Goal: Register for event/course

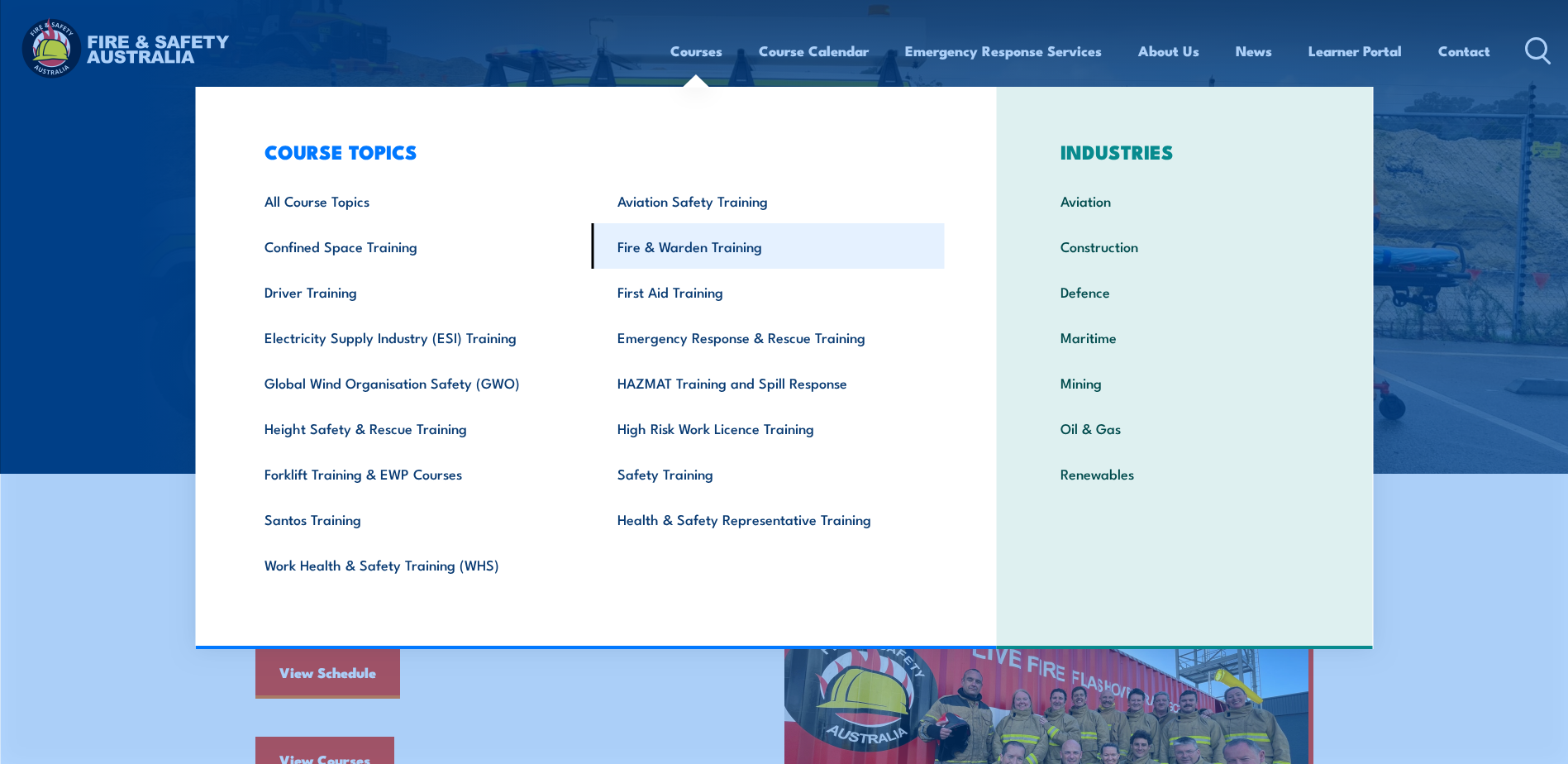
click at [681, 245] on link "Fire & Warden Training" at bounding box center [768, 245] width 353 height 46
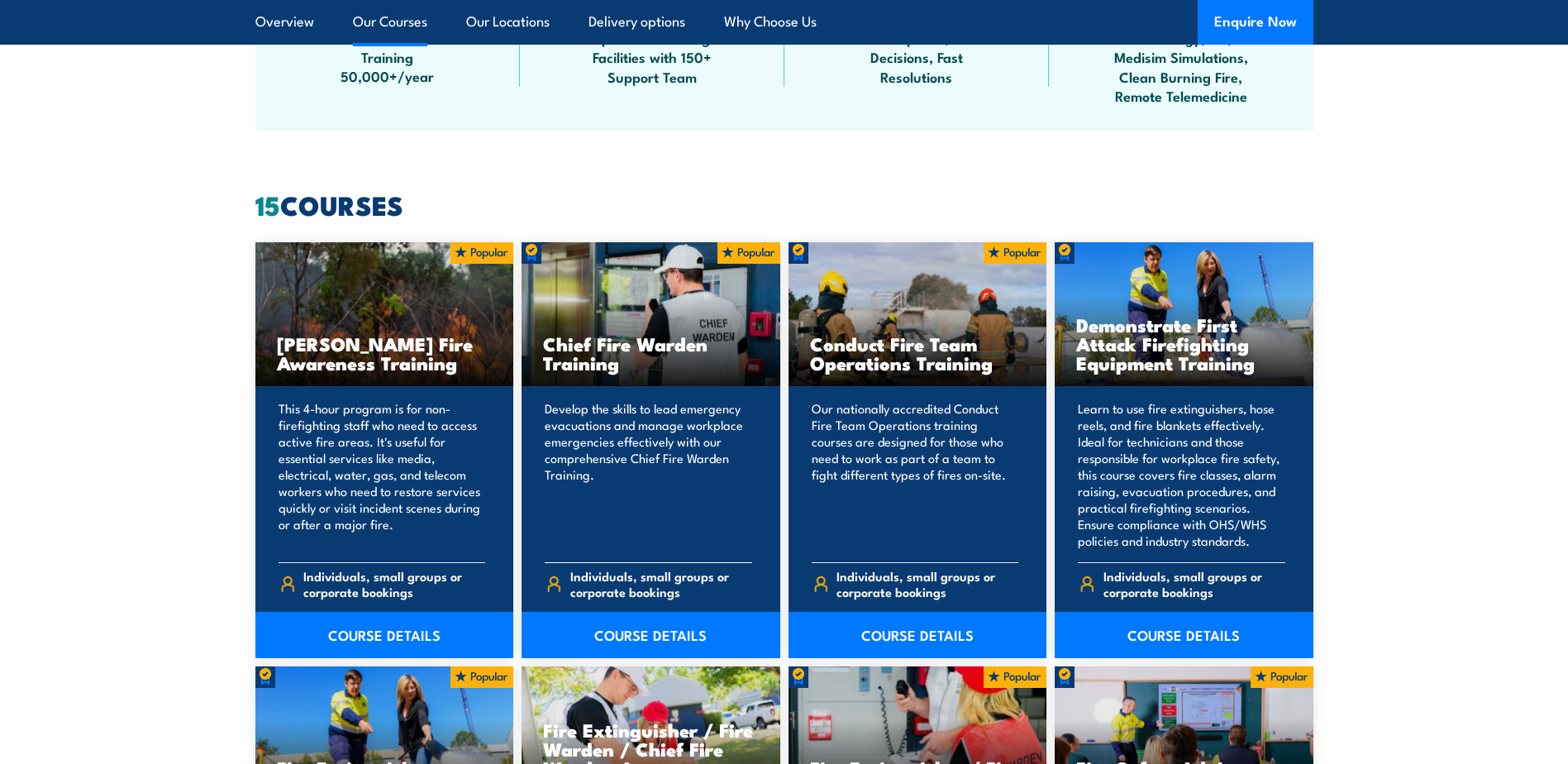
scroll to position [1158, 0]
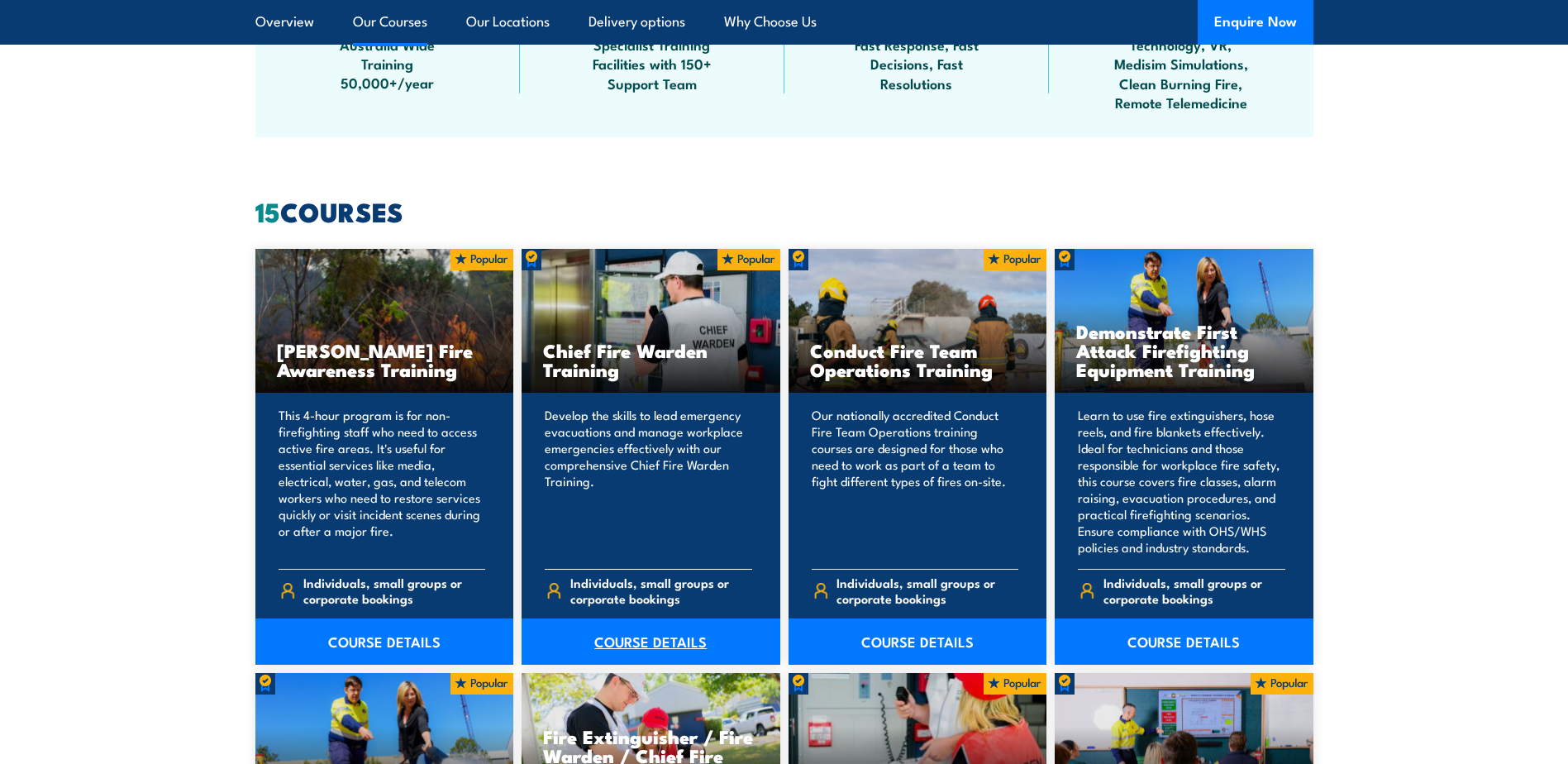
click at [649, 641] on link "COURSE DETAILS" at bounding box center [651, 642] width 259 height 46
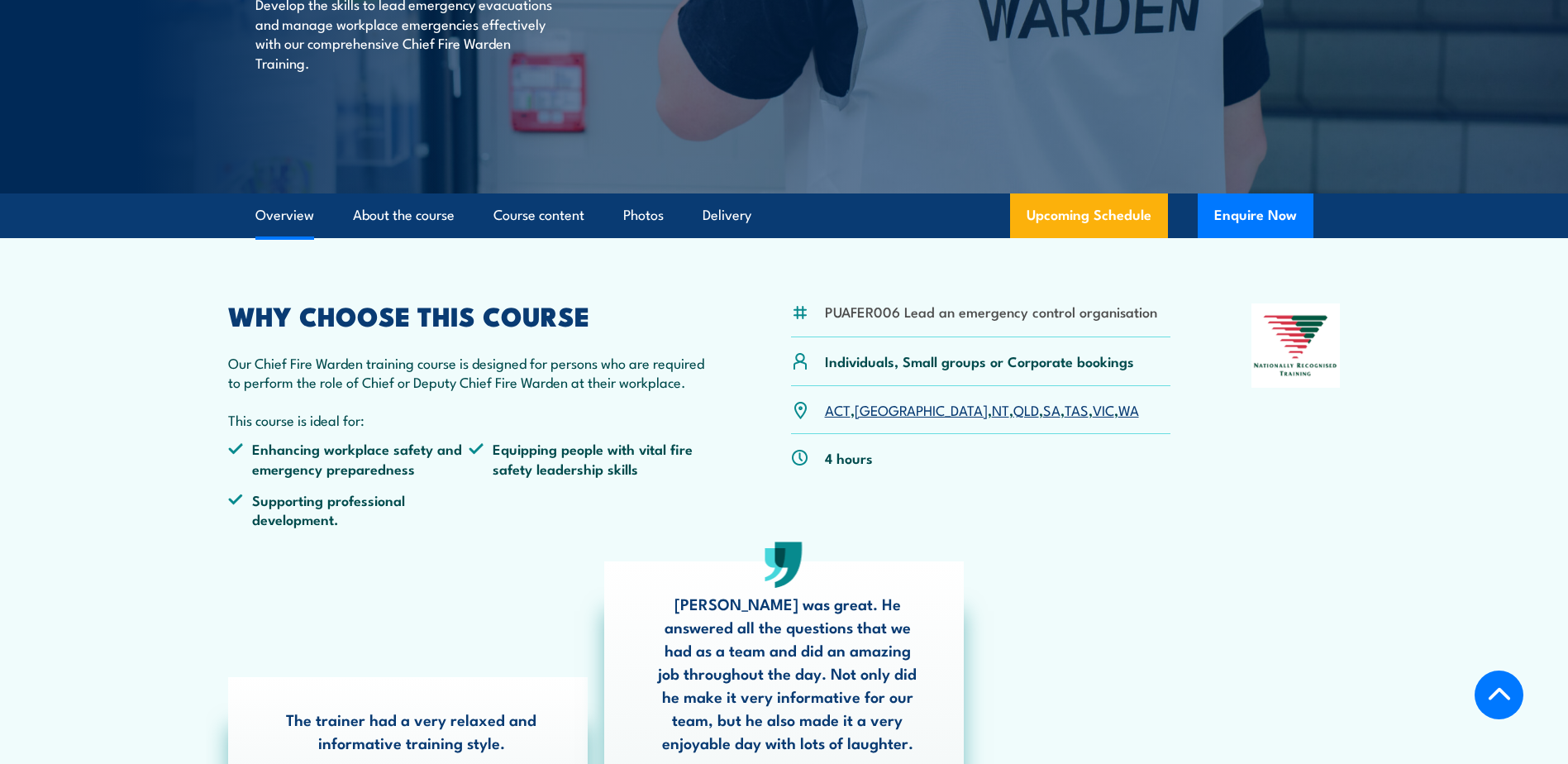
scroll to position [413, 0]
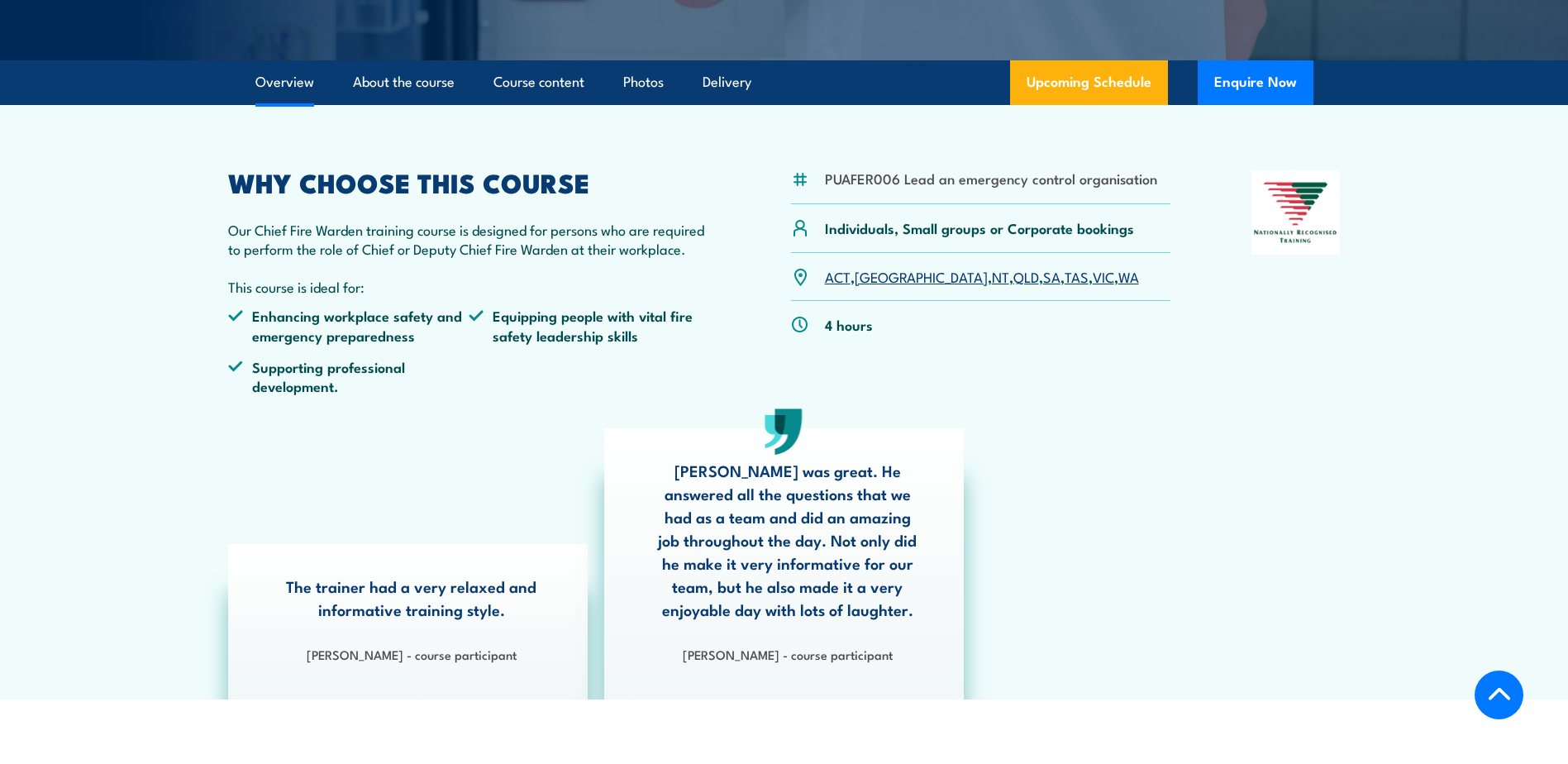
click at [1043, 279] on link "SA" at bounding box center [1051, 276] width 17 height 20
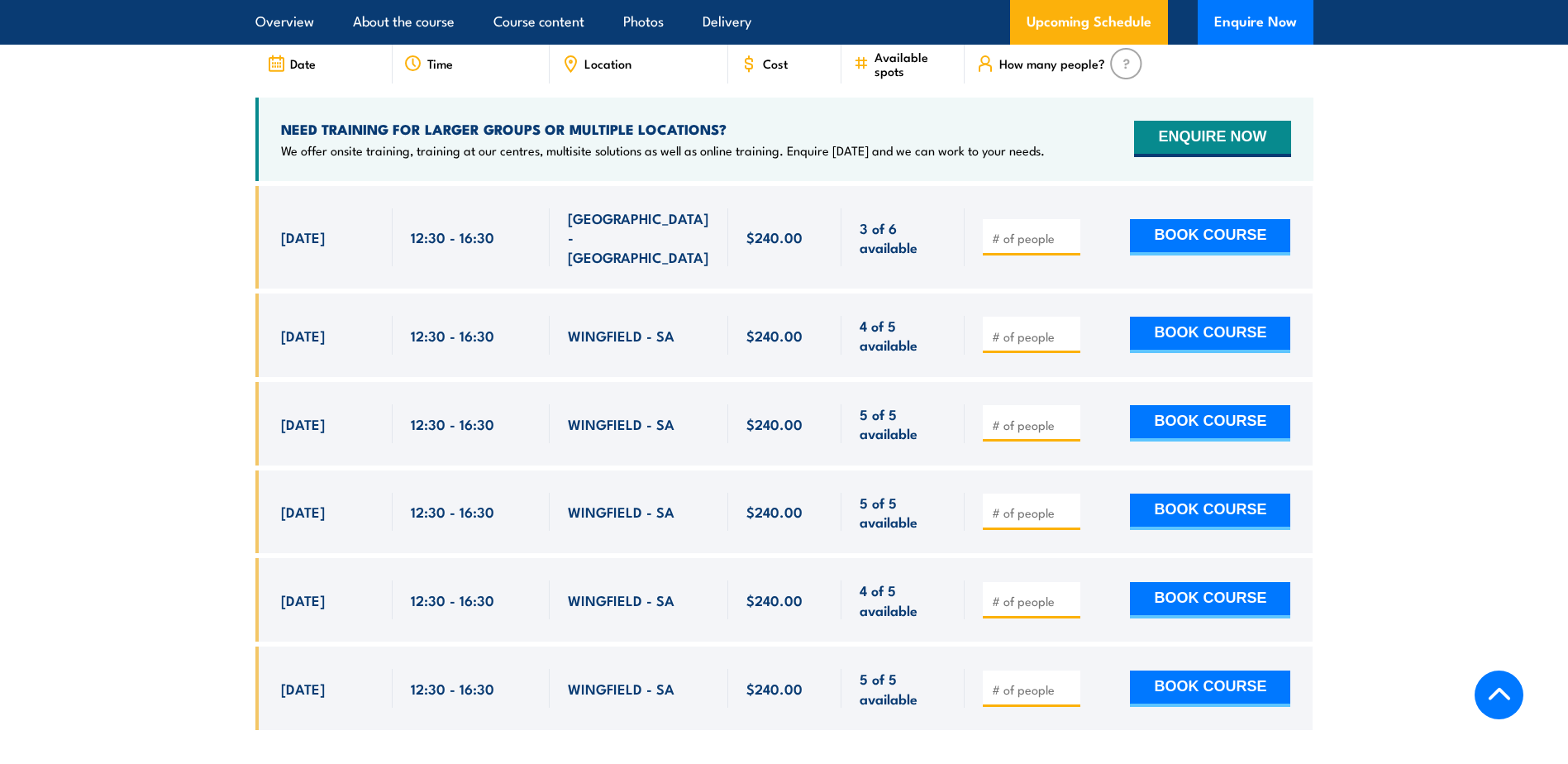
scroll to position [3032, 0]
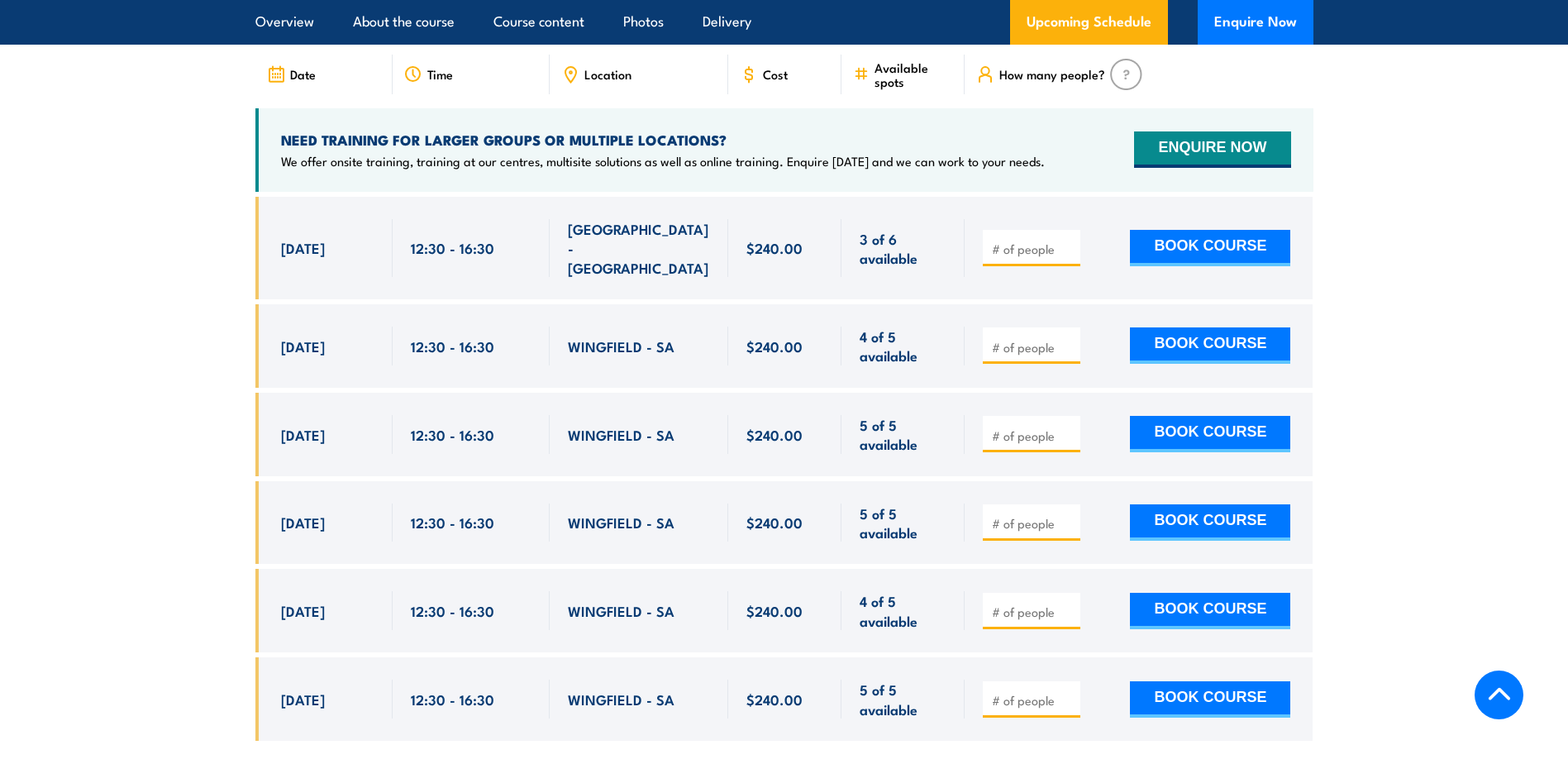
click at [325, 336] on span "[DATE]" at bounding box center [303, 345] width 44 height 19
click at [1489, 93] on section "UPCOMING SCHEDULE FOR - "Chief Fire Warden Training" 01/09/2025 28/02/2026" at bounding box center [784, 353] width 1568 height 824
click at [1207, 328] on button "BOOK COURSE" at bounding box center [1210, 345] width 161 height 37
type input "1"
click at [1069, 339] on input "1" at bounding box center [1033, 347] width 83 height 17
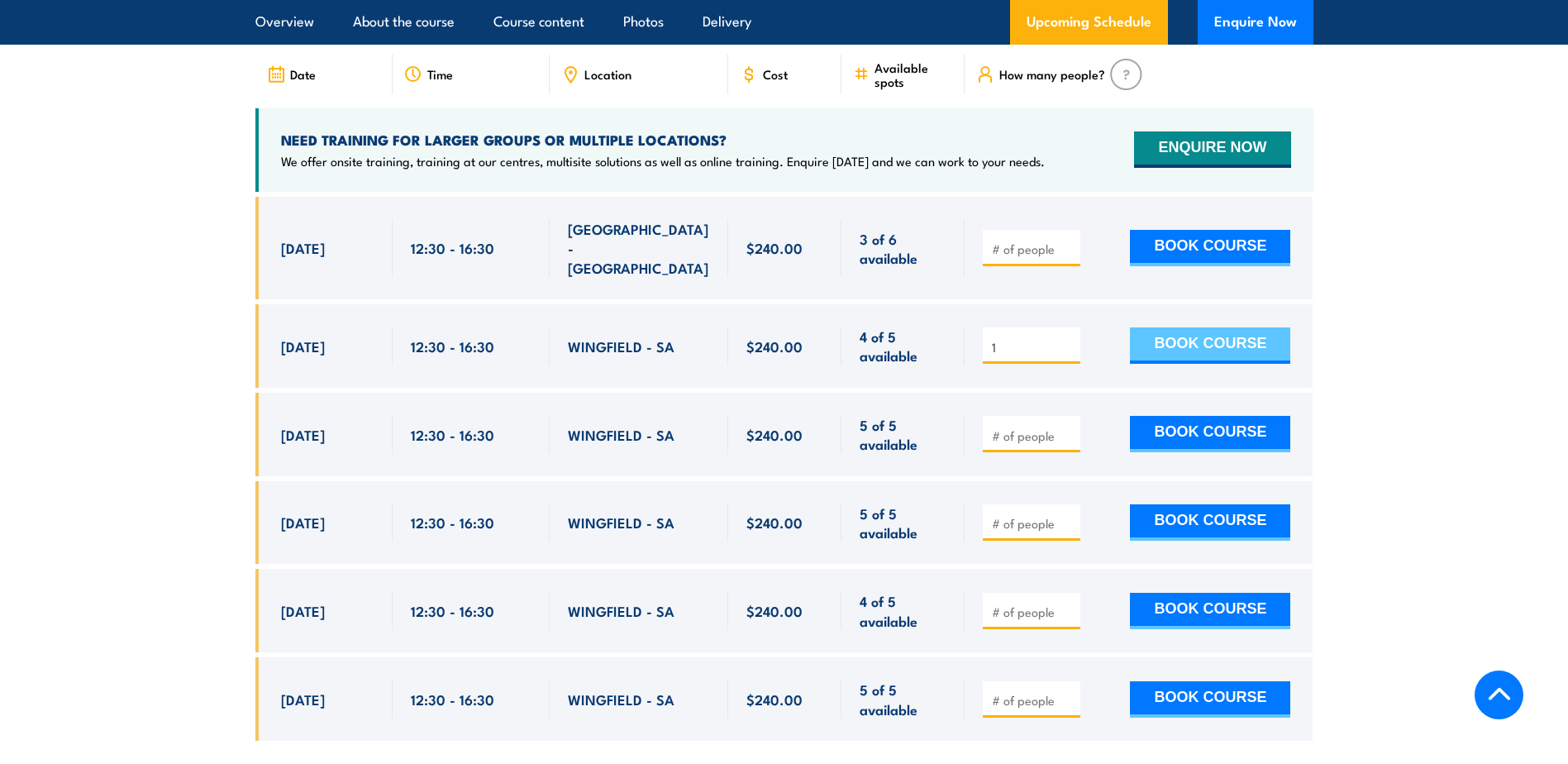
click at [1203, 328] on button "BOOK COURSE" at bounding box center [1210, 345] width 161 height 37
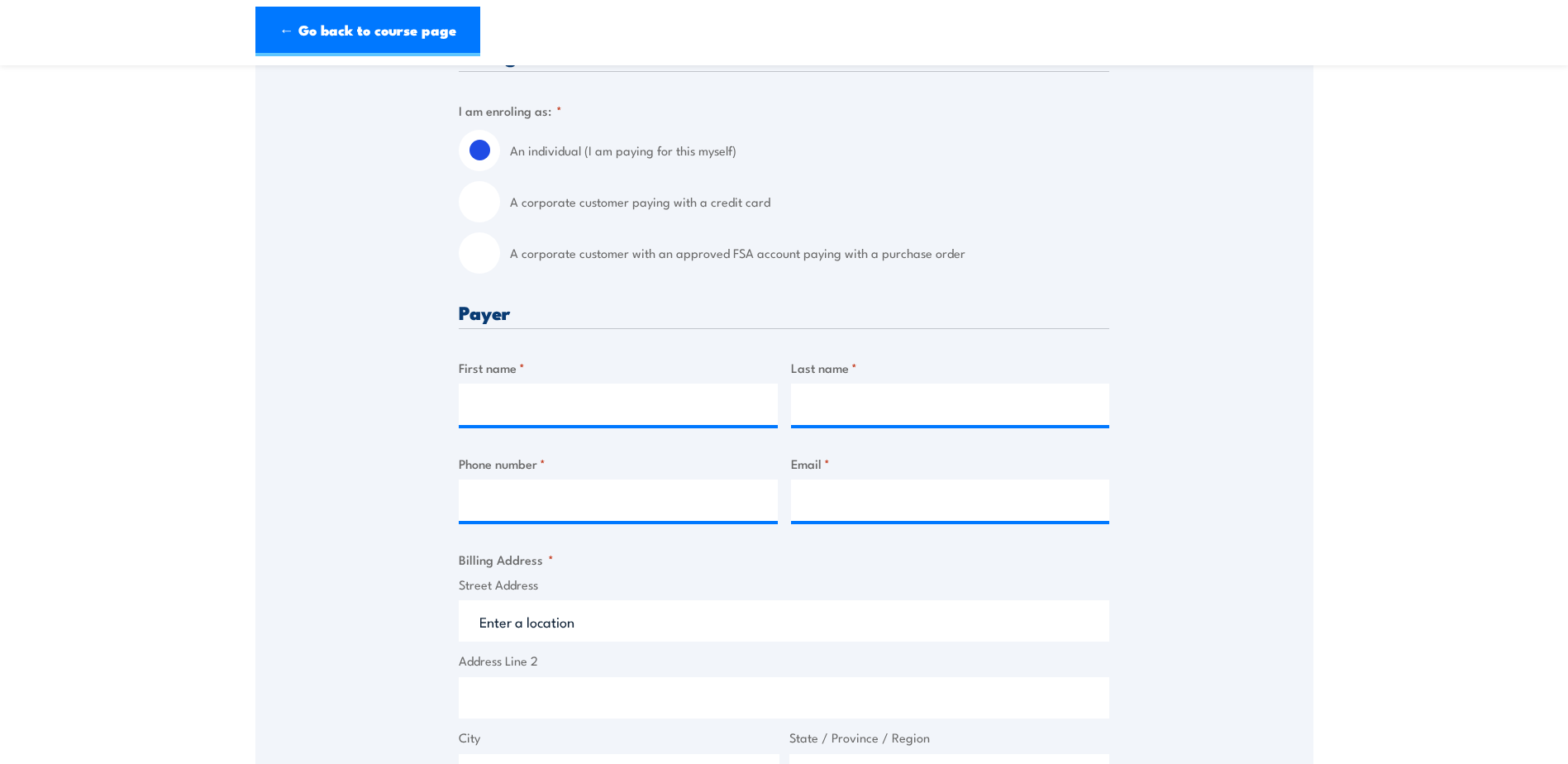
scroll to position [413, 0]
click at [485, 250] on input "A corporate customer with an approved FSA account paying with a purchase order" at bounding box center [479, 253] width 41 height 41
radio input "true"
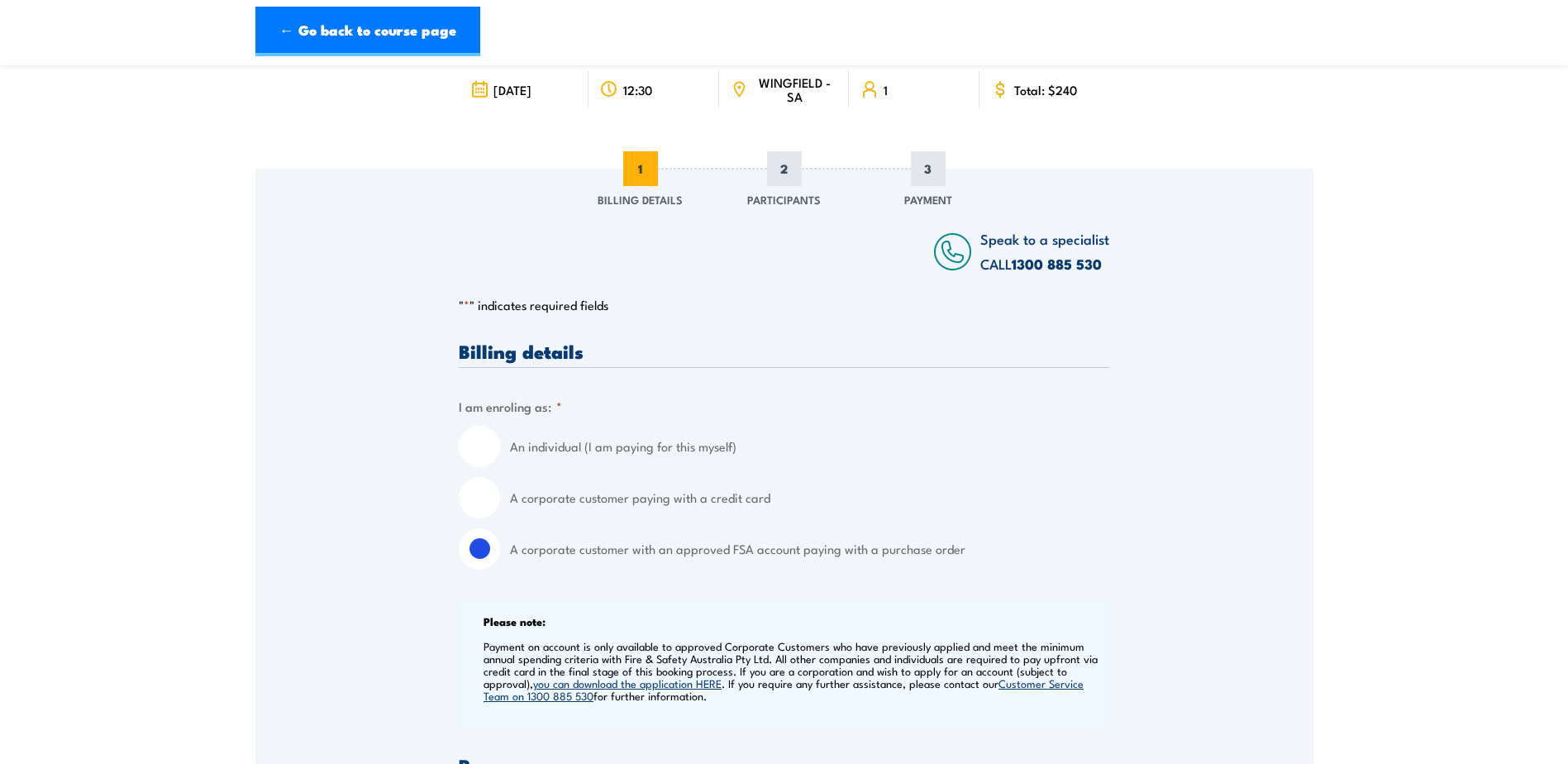
scroll to position [0, 0]
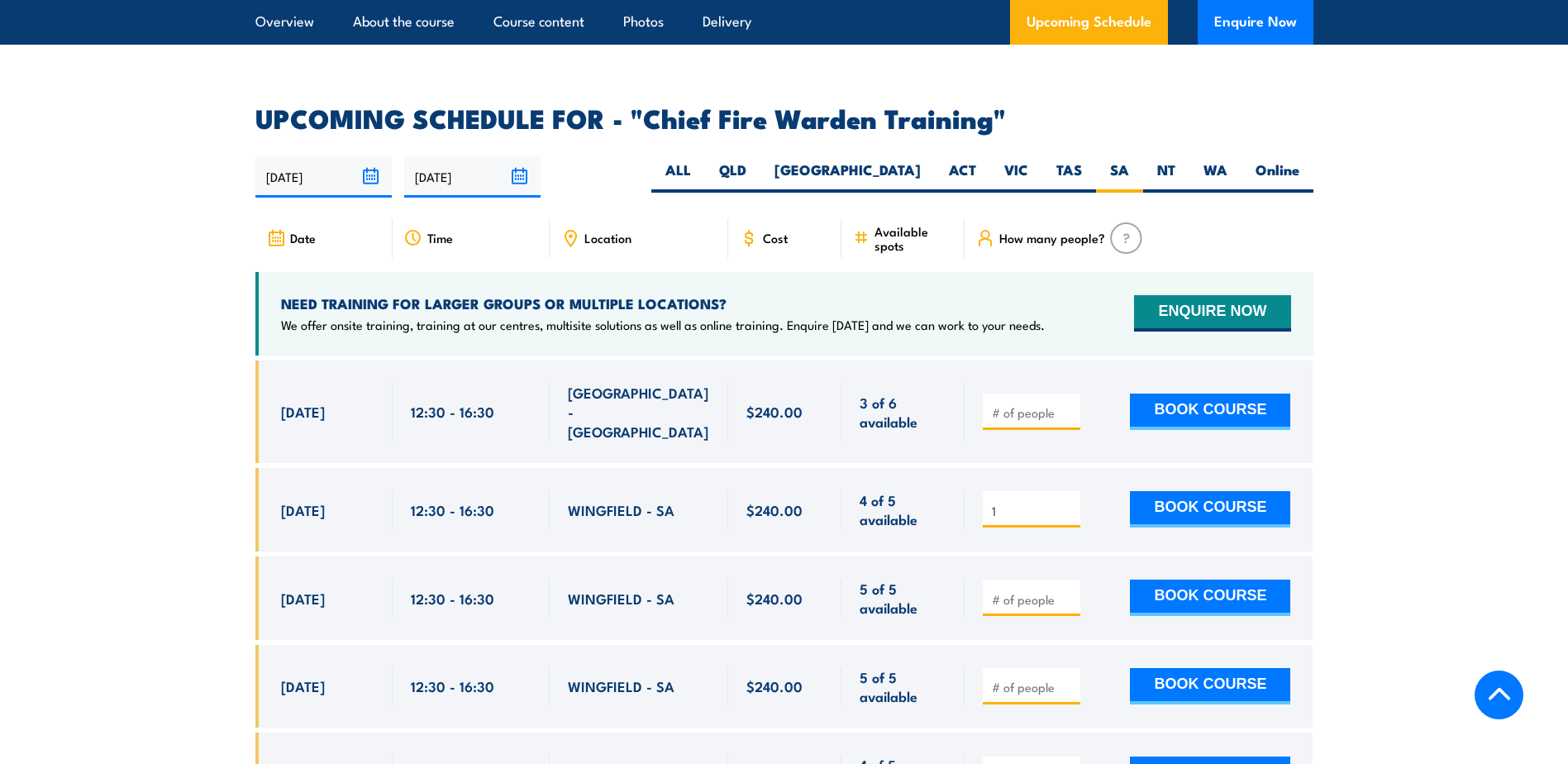
scroll to position [2863, 0]
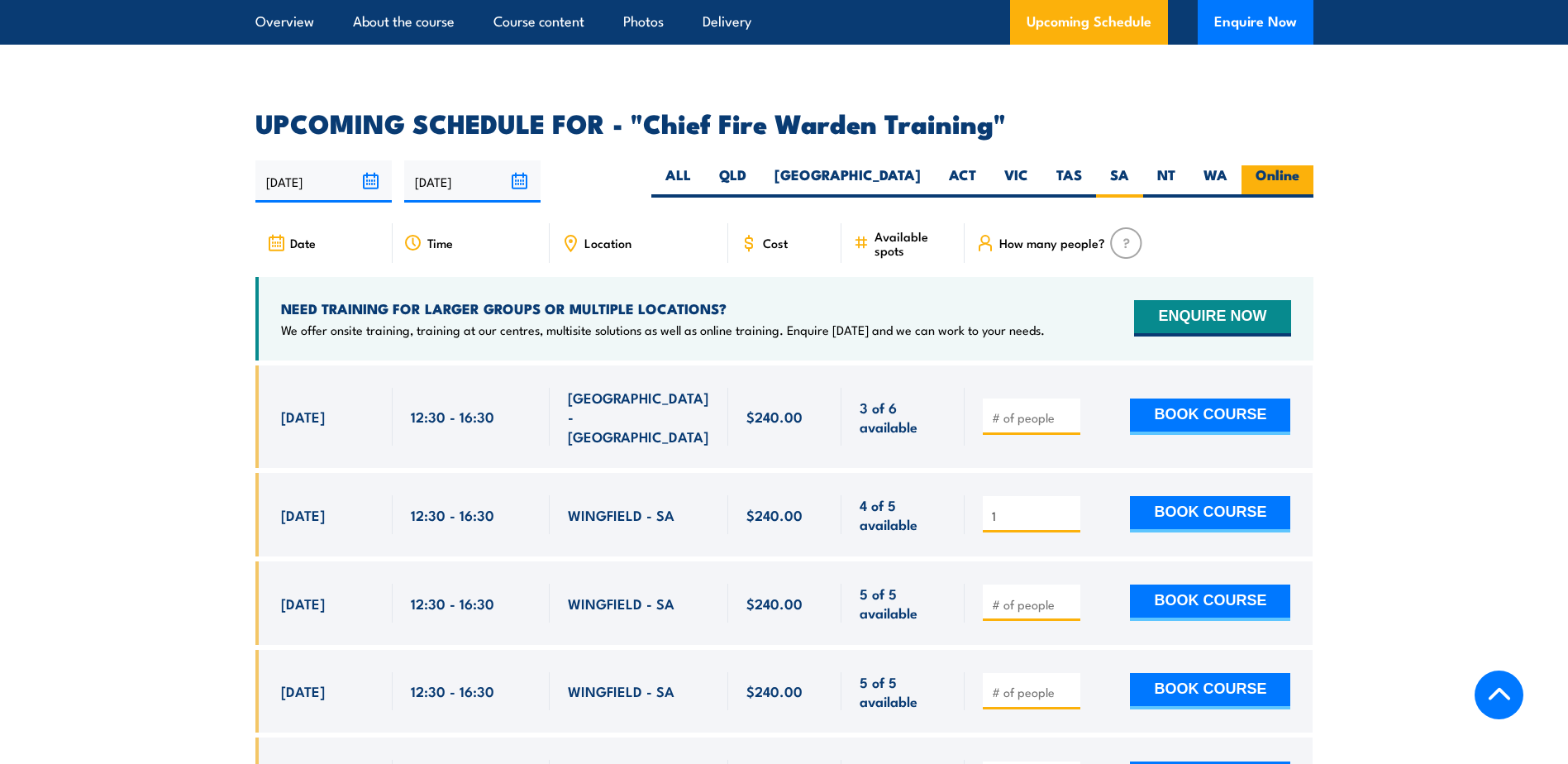
click at [1283, 165] on label "Online" at bounding box center [1277, 181] width 72 height 32
click at [1299, 165] on input "Online" at bounding box center [1305, 170] width 11 height 11
radio input "true"
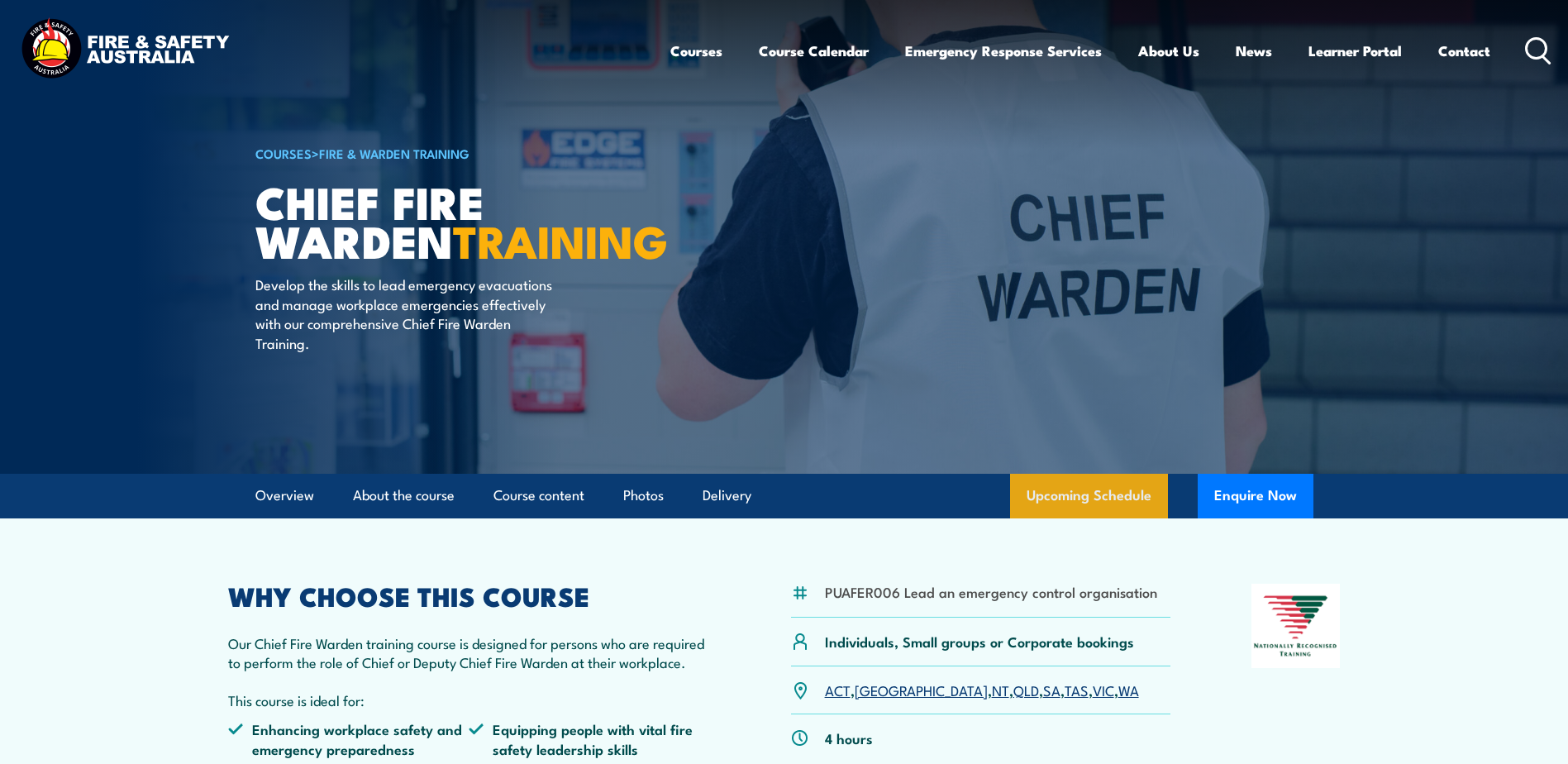
click at [1101, 494] on link "Upcoming Schedule" at bounding box center [1089, 496] width 158 height 45
click at [1508, 143] on img at bounding box center [784, 237] width 1568 height 474
